Goal: Information Seeking & Learning: Learn about a topic

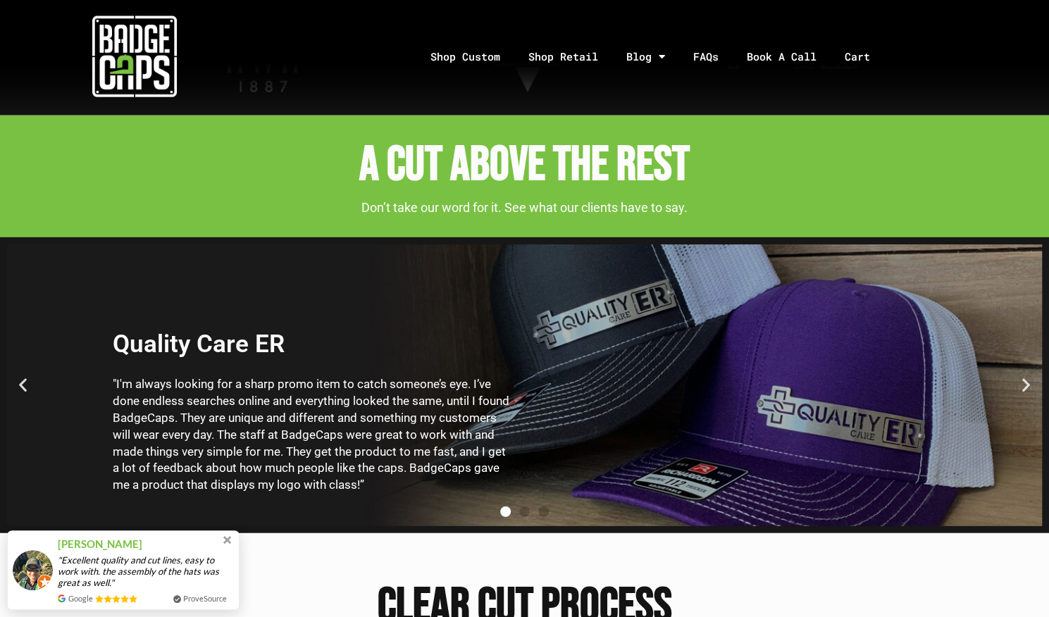
scroll to position [2182, 0]
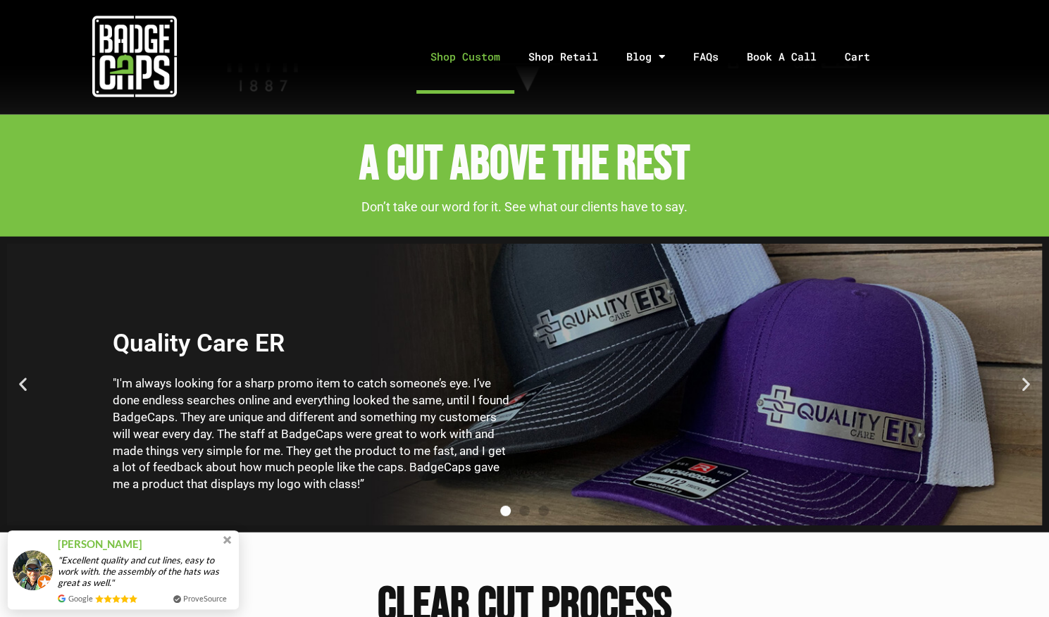
click at [488, 57] on link "Shop Custom" at bounding box center [465, 57] width 98 height 74
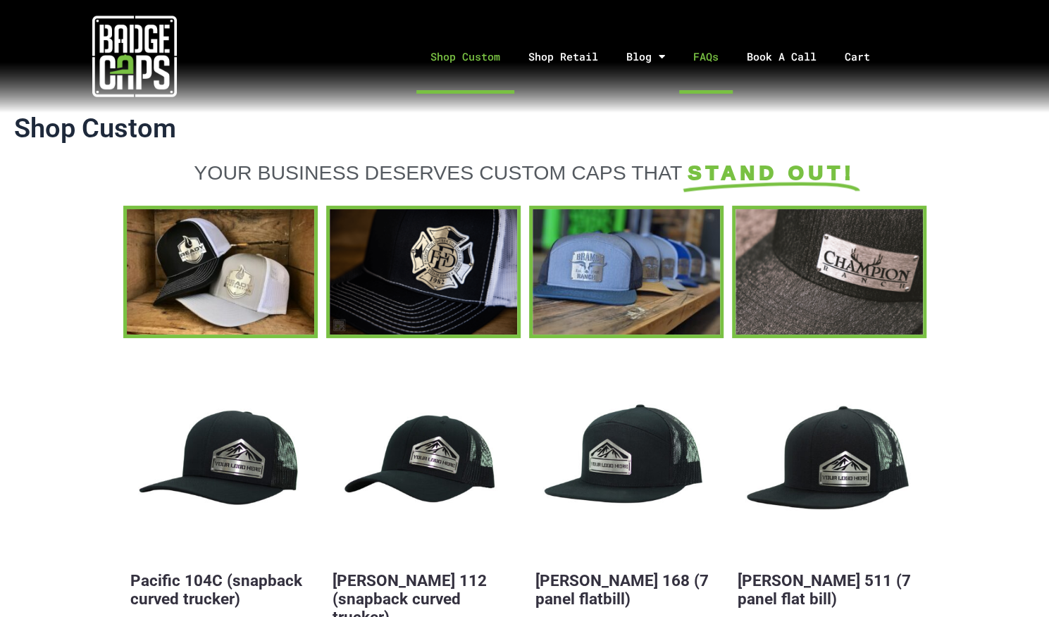
click at [715, 64] on link "FAQs" at bounding box center [706, 57] width 54 height 74
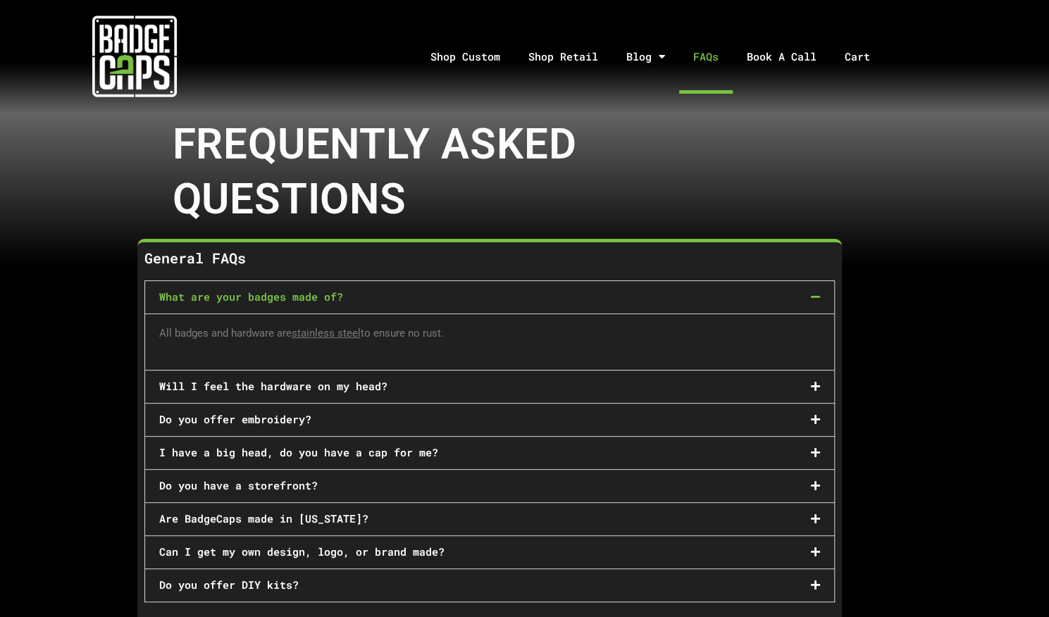
scroll to position [170, 0]
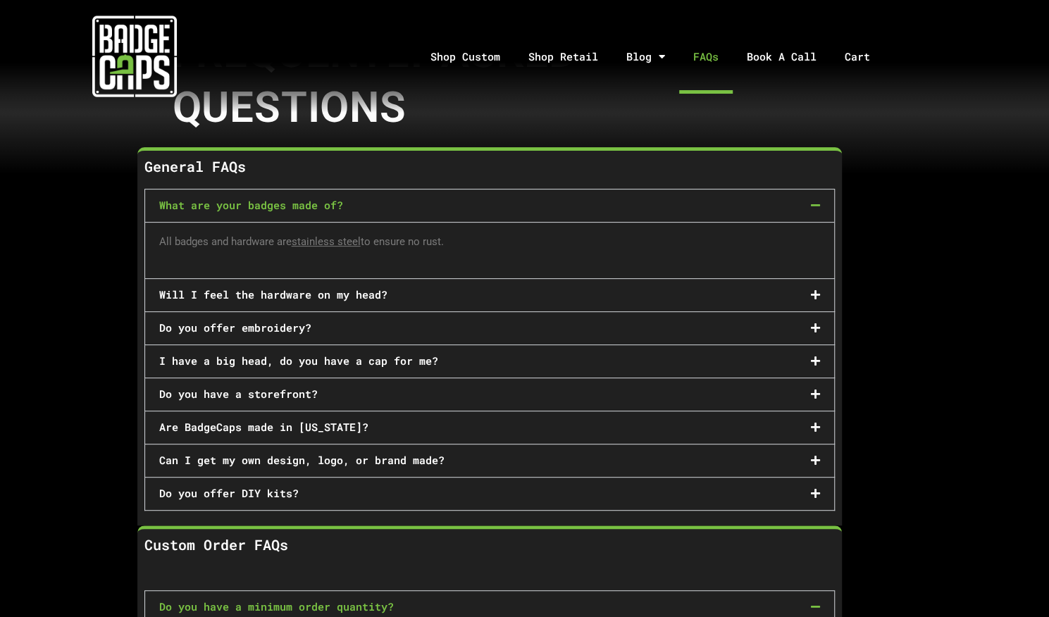
click at [347, 325] on div "Do you offer embroidery?" at bounding box center [489, 328] width 689 height 32
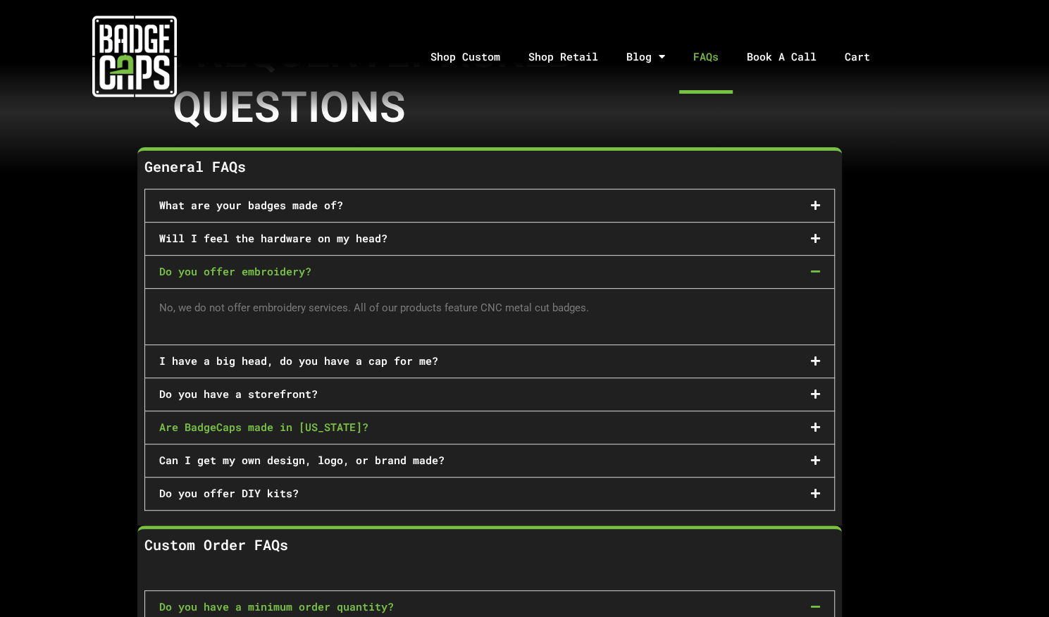
click at [335, 425] on link "Are BadgeCaps made in [US_STATE]?" at bounding box center [263, 427] width 209 height 14
